Goal: Information Seeking & Learning: Find specific page/section

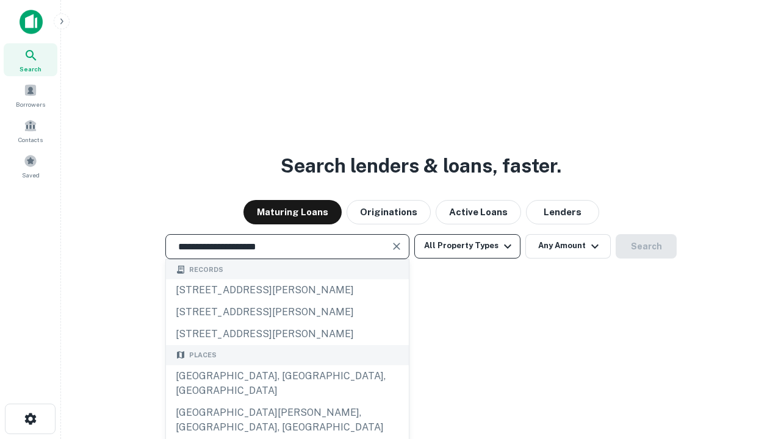
click at [287, 402] on div "[GEOGRAPHIC_DATA], [GEOGRAPHIC_DATA], [GEOGRAPHIC_DATA]" at bounding box center [287, 384] width 243 height 37
click at [468, 246] on button "All Property Types" at bounding box center [467, 246] width 106 height 24
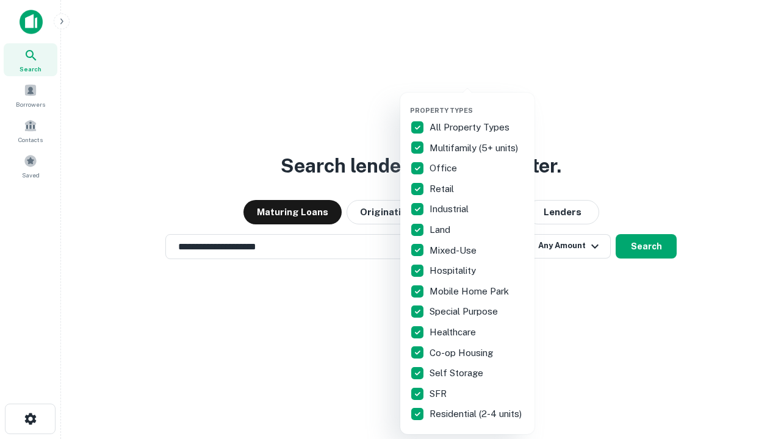
type input "**********"
click at [477, 103] on button "button" at bounding box center [477, 103] width 134 height 1
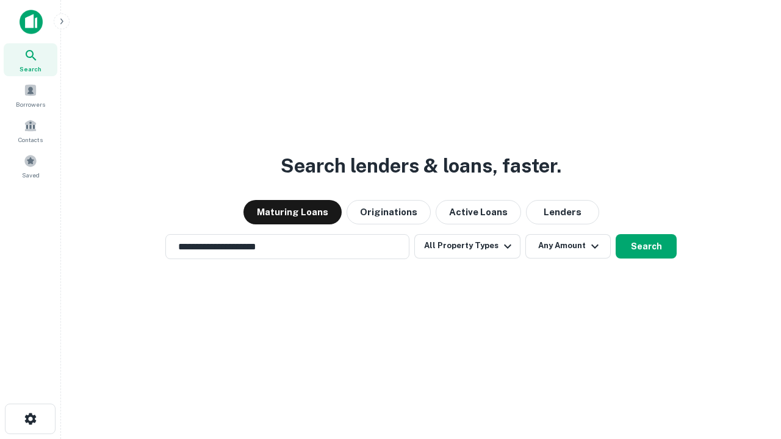
scroll to position [7, 147]
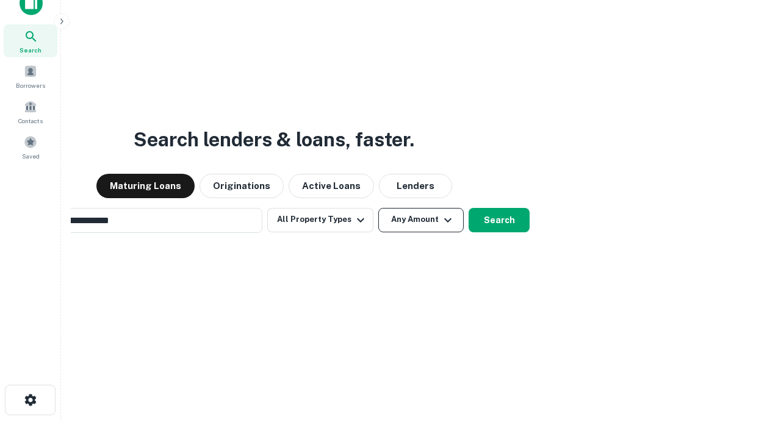
click at [378, 208] on button "Any Amount" at bounding box center [420, 220] width 85 height 24
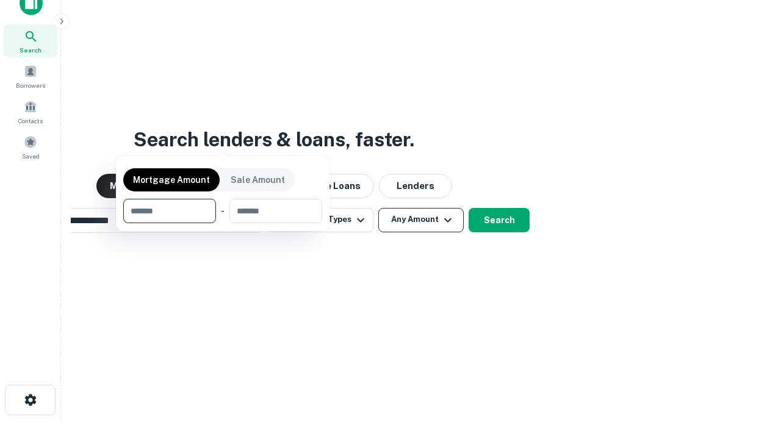
scroll to position [20, 0]
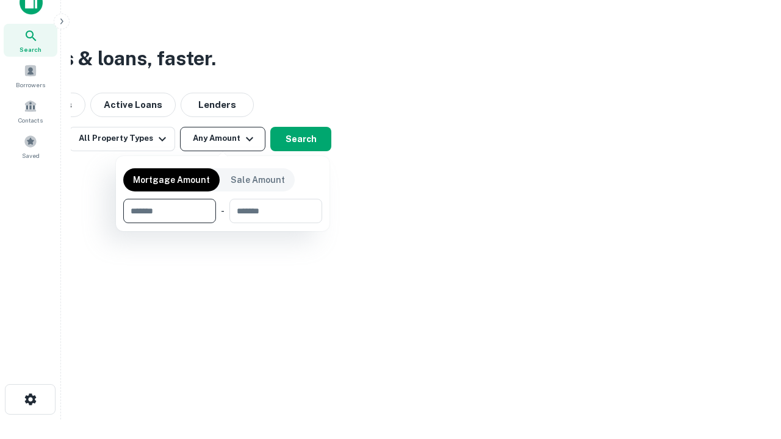
type input "*******"
click at [223, 223] on button "button" at bounding box center [222, 223] width 199 height 1
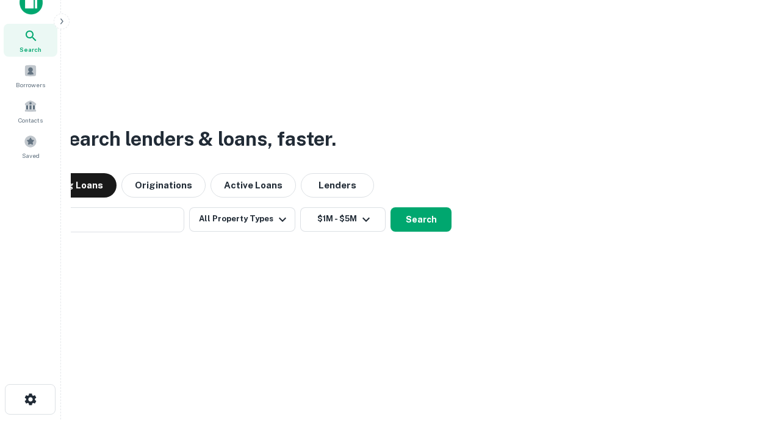
scroll to position [19, 0]
click at [391, 208] on button "Search" at bounding box center [421, 220] width 61 height 24
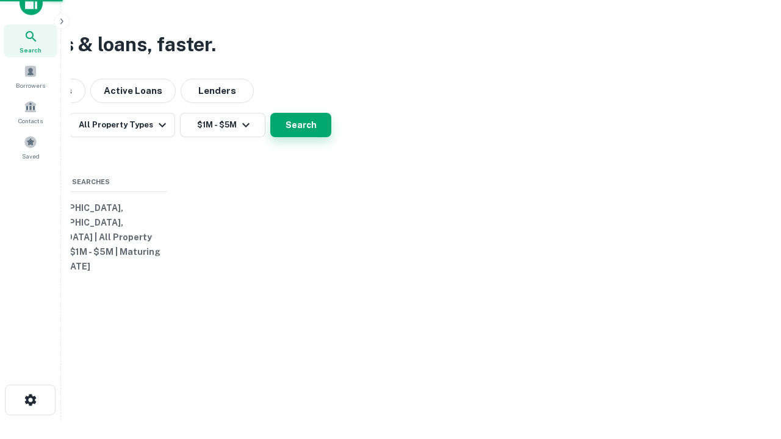
scroll to position [20, 0]
